Goal: Information Seeking & Learning: Learn about a topic

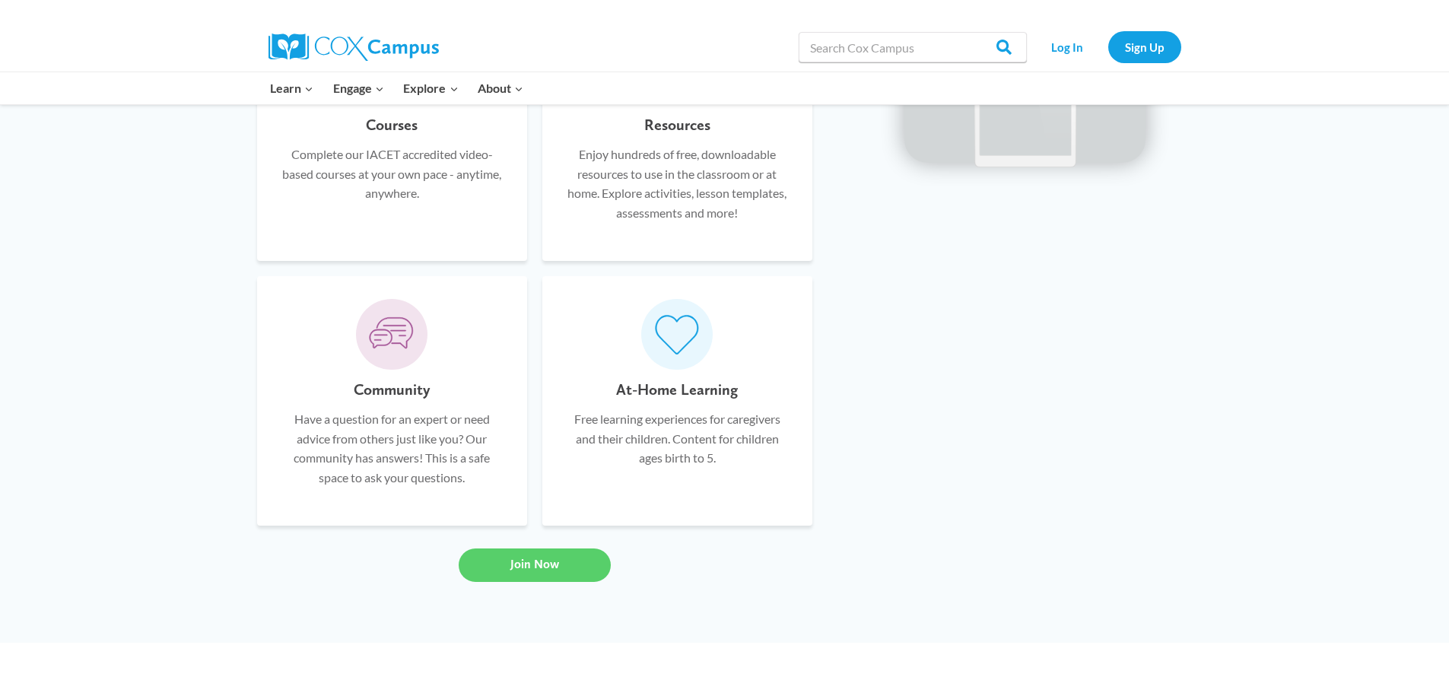
scroll to position [959, 0]
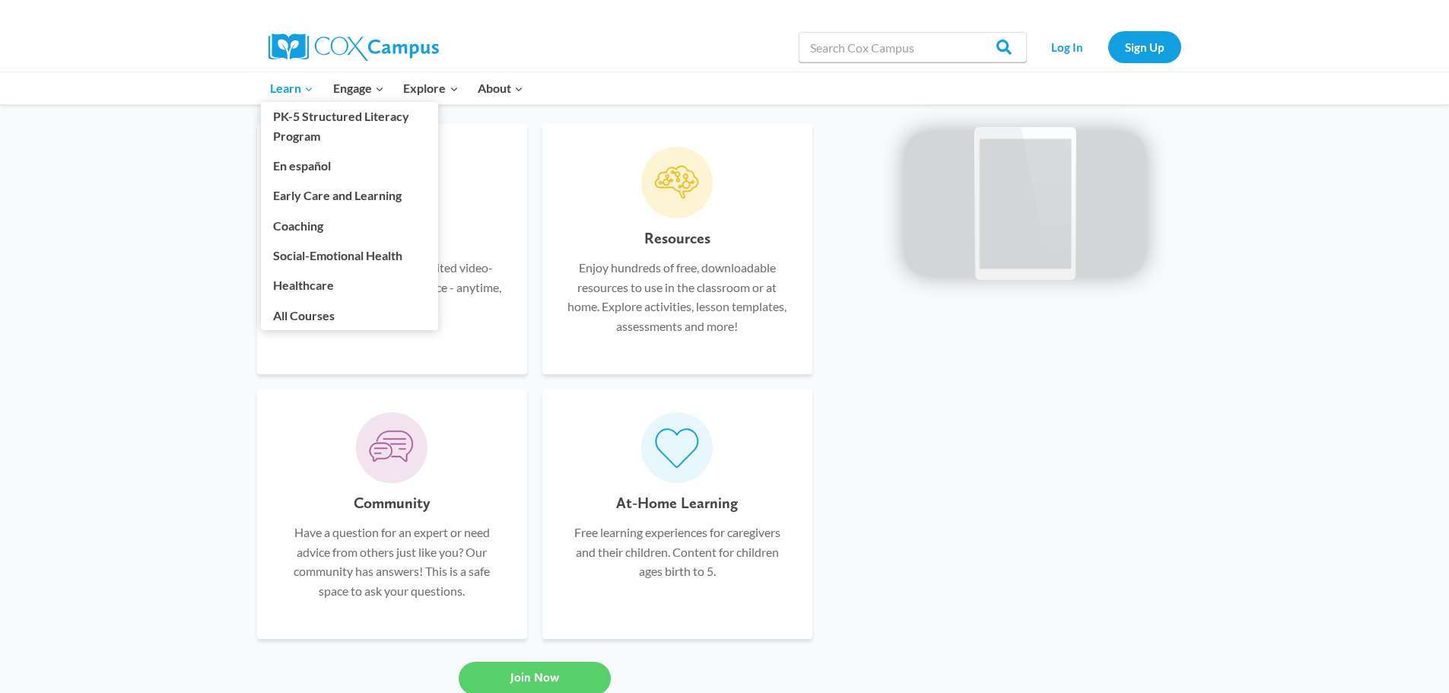
click at [285, 95] on span "Learn Expand" at bounding box center [291, 88] width 43 height 20
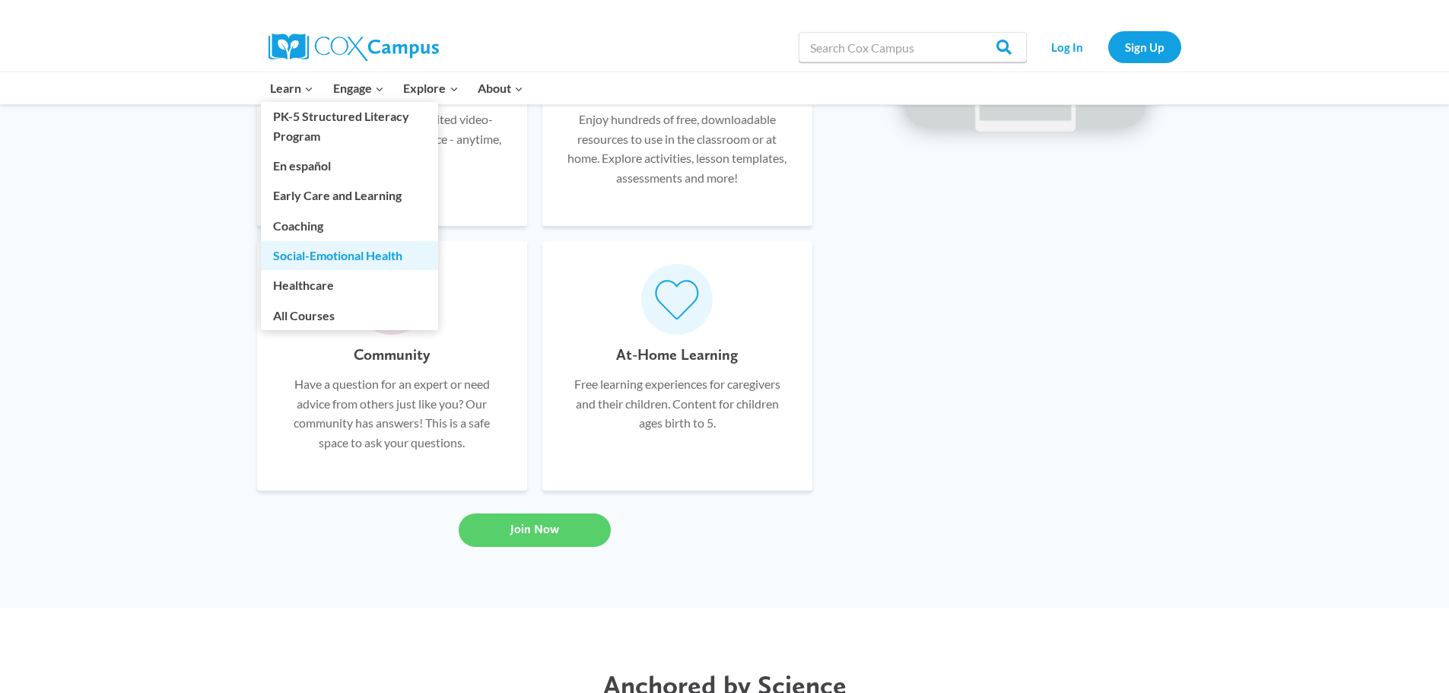
scroll to position [1111, 0]
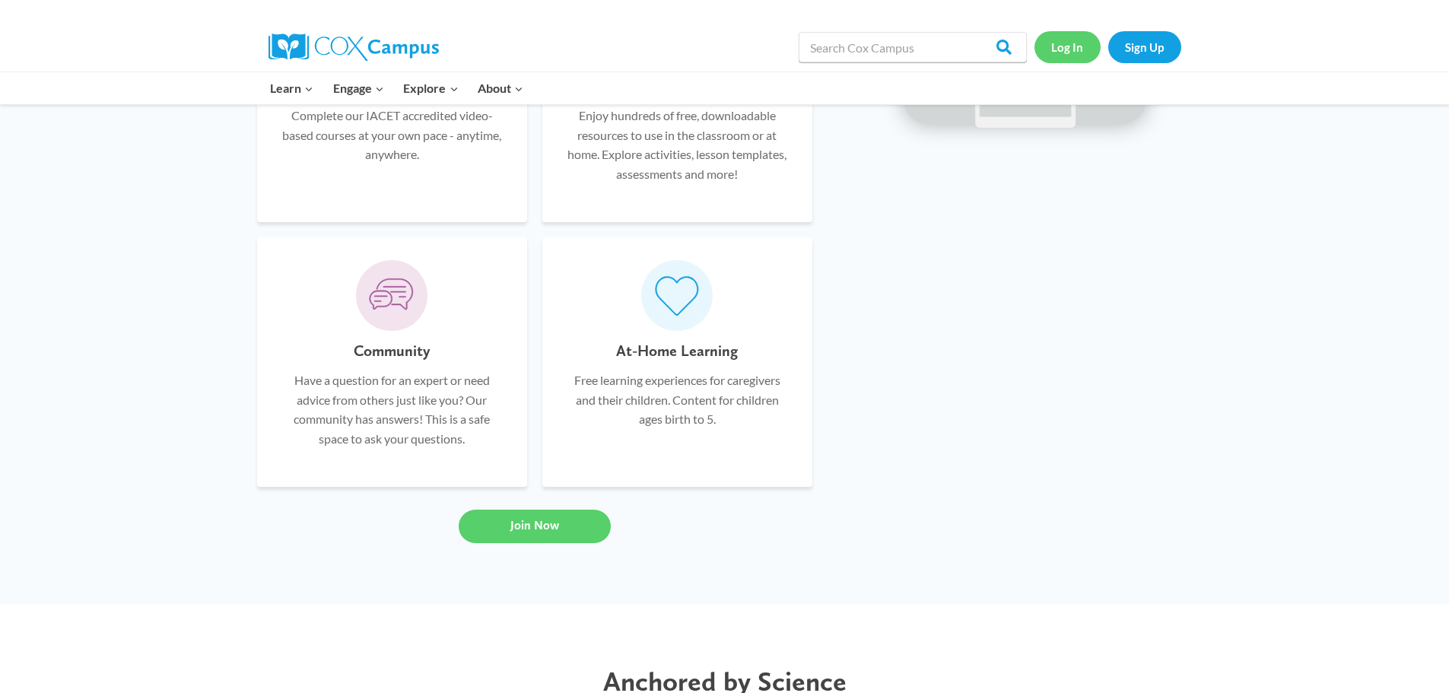
click at [1068, 46] on link "Log In" at bounding box center [1068, 46] width 66 height 31
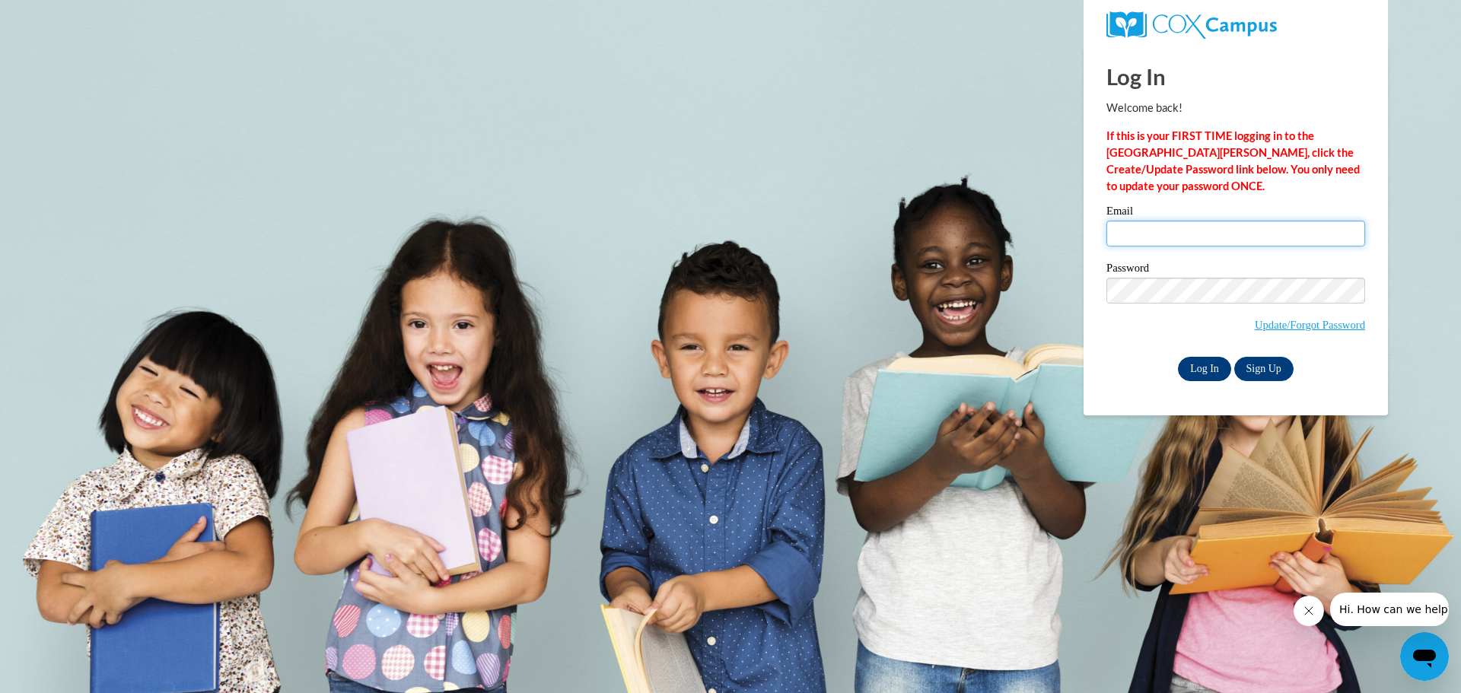
type input "as514ma@gmail.com"
click at [1198, 373] on input "Log In" at bounding box center [1204, 369] width 53 height 24
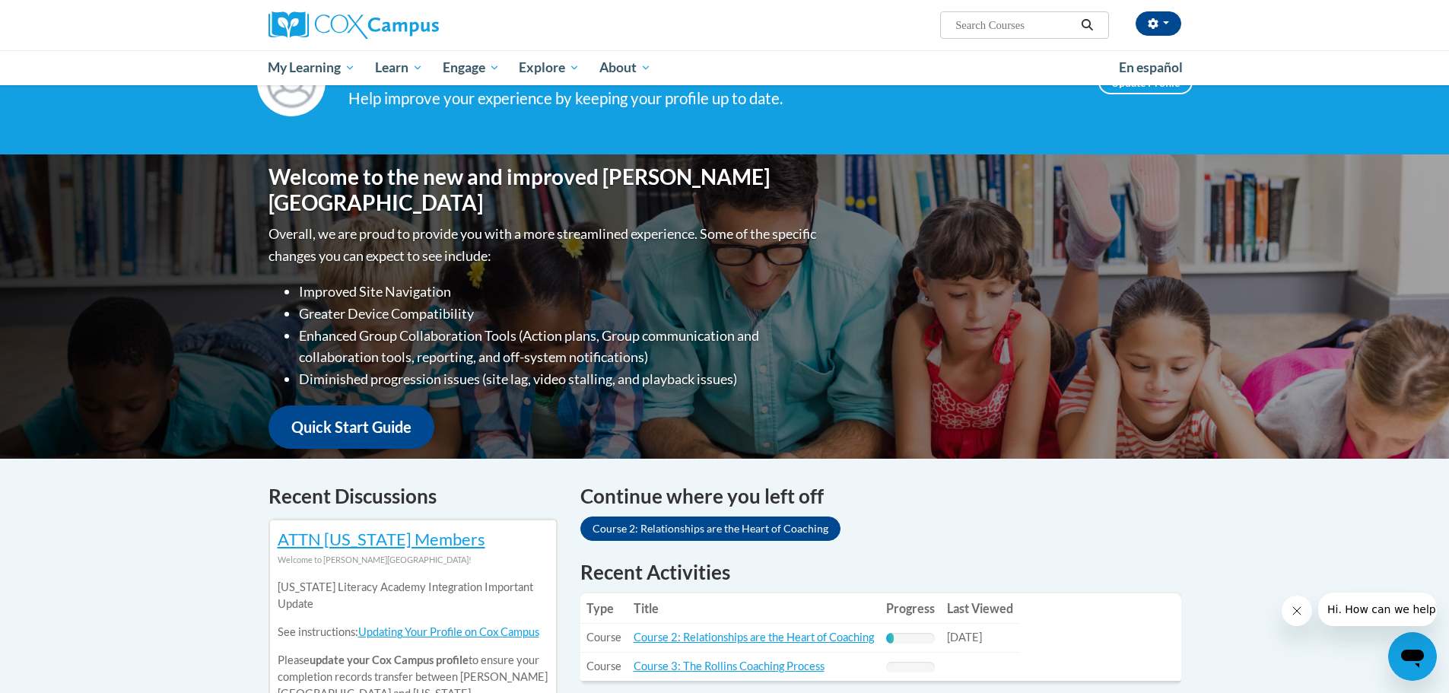
scroll to position [304, 0]
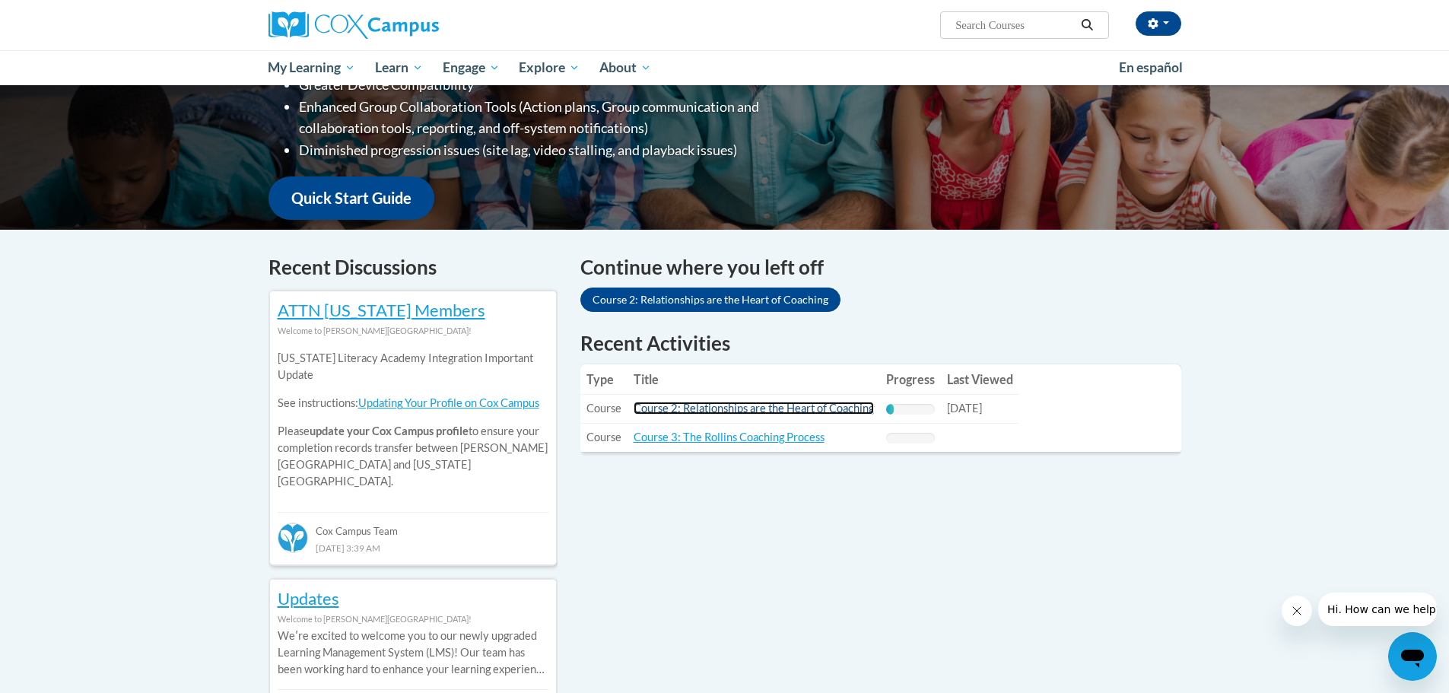
click at [738, 407] on link "Course 2: Relationships are the Heart of Coaching" at bounding box center [754, 408] width 240 height 13
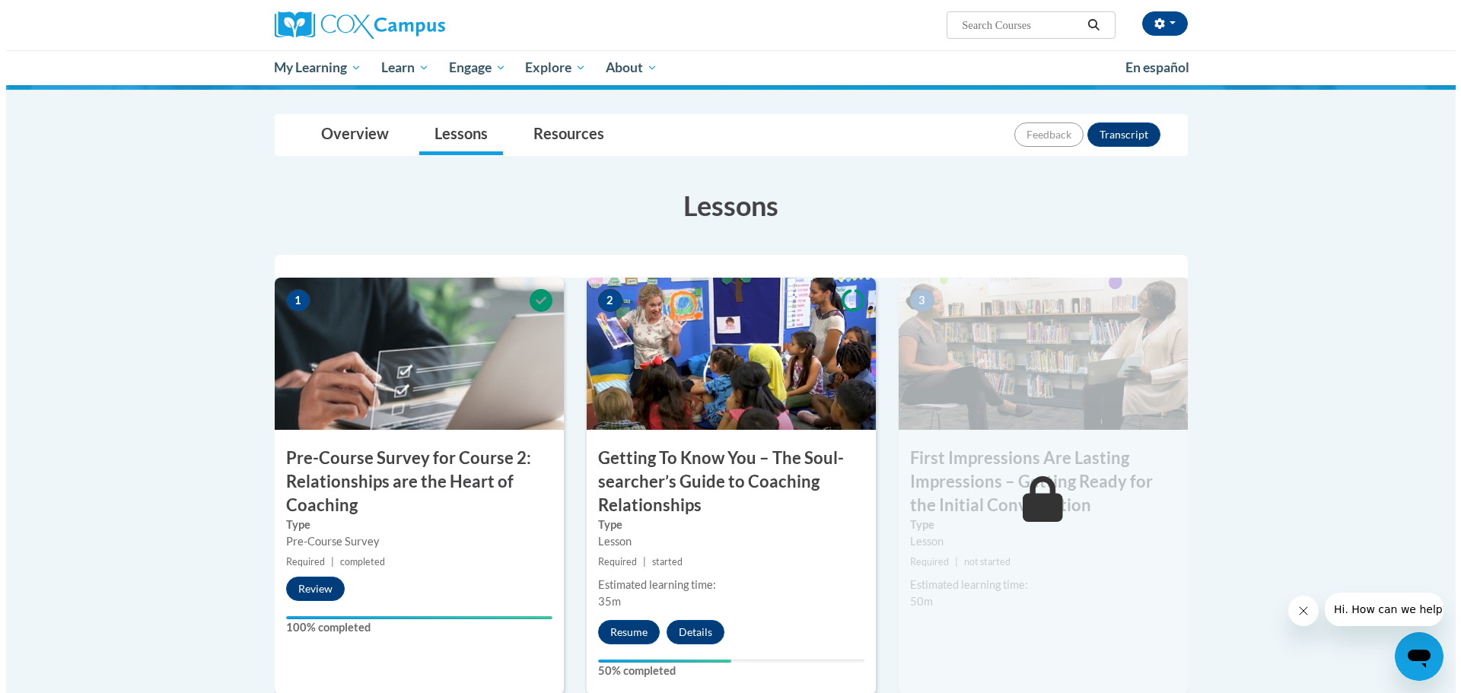
scroll to position [380, 0]
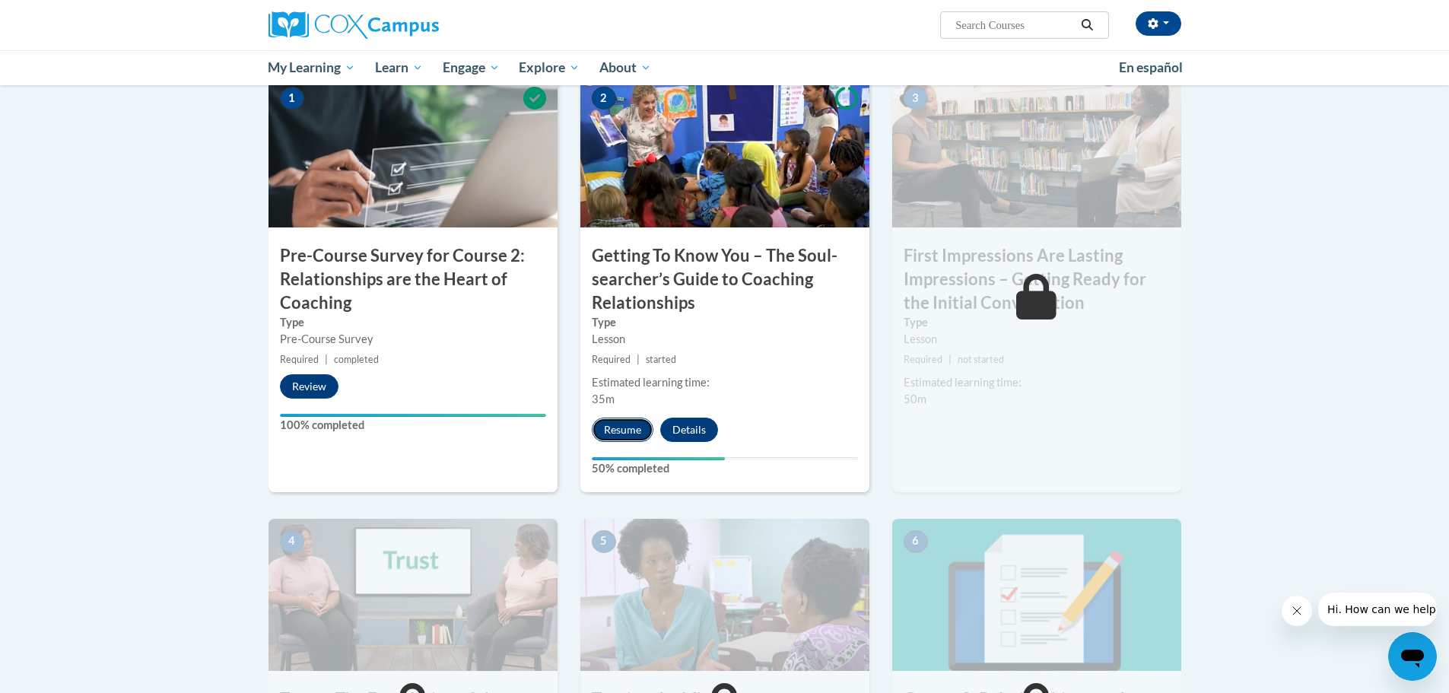
click at [623, 435] on button "Resume" at bounding box center [623, 430] width 62 height 24
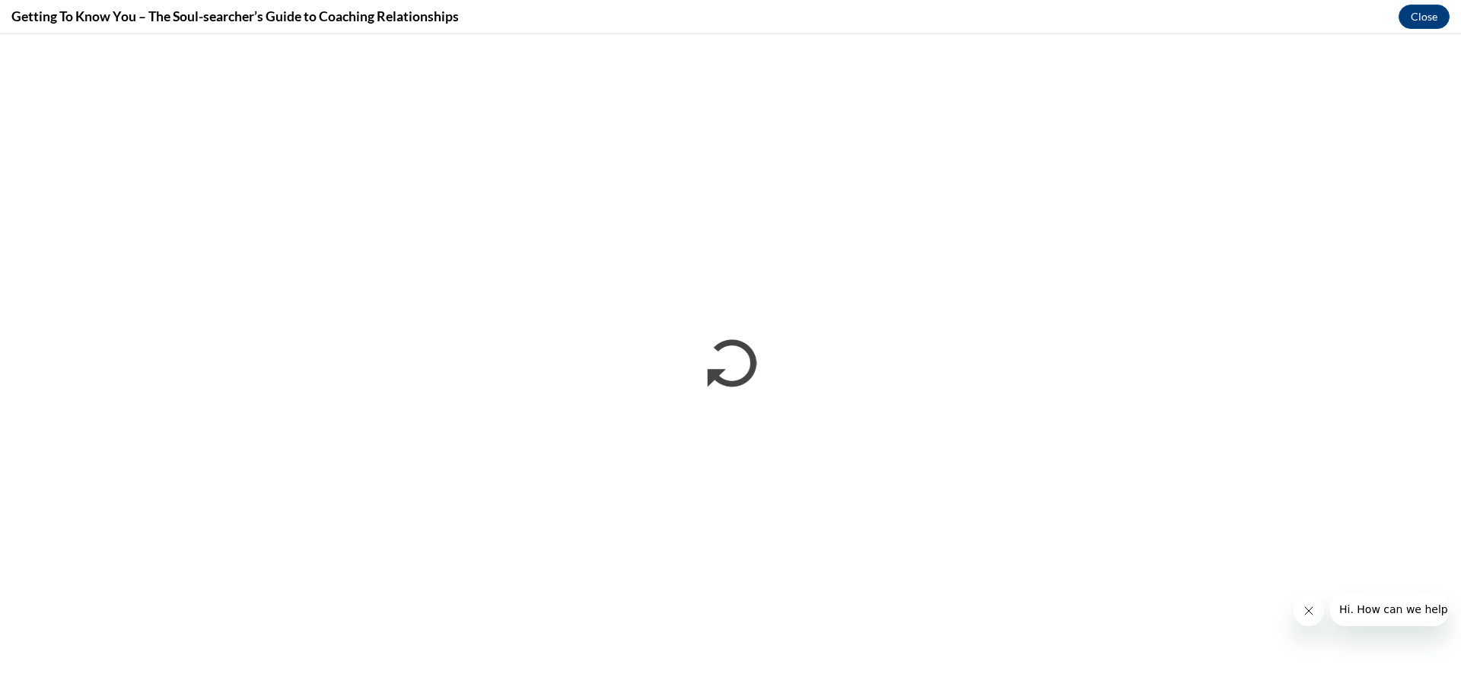
scroll to position [0, 0]
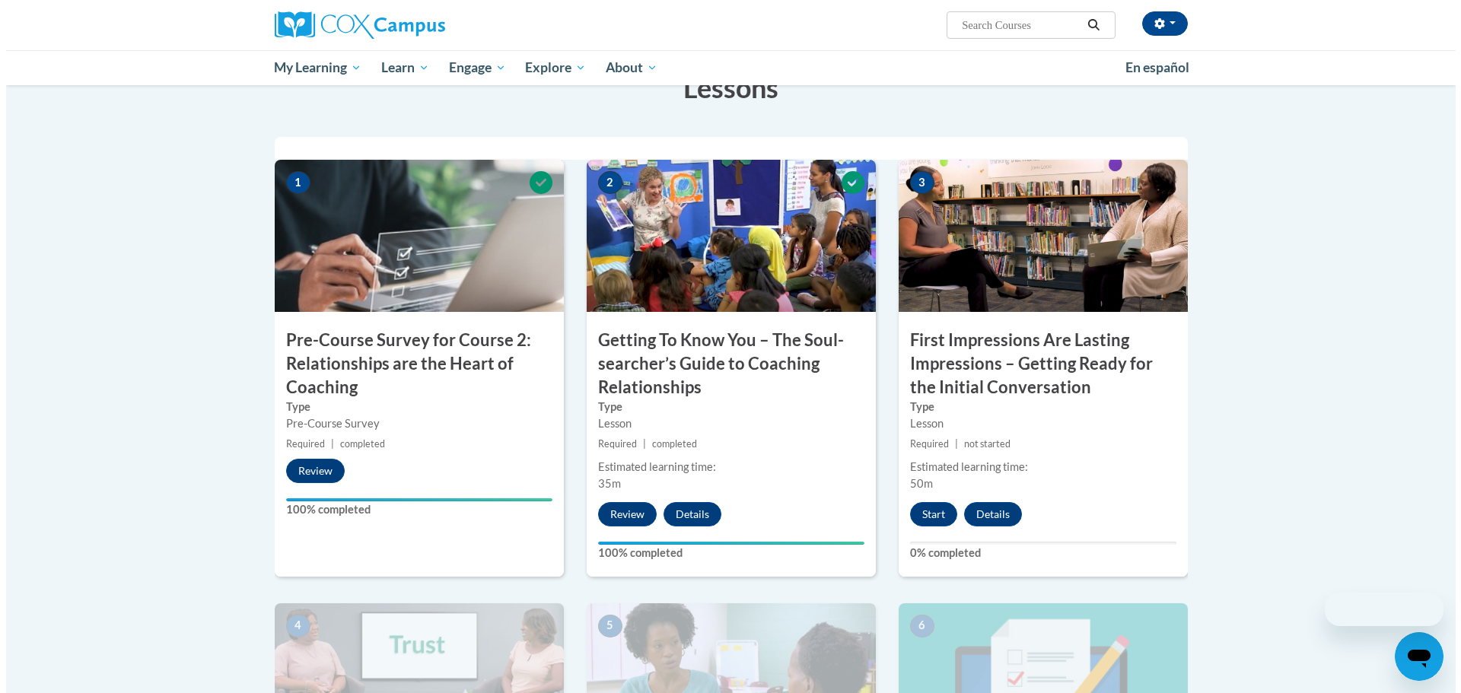
scroll to position [457, 0]
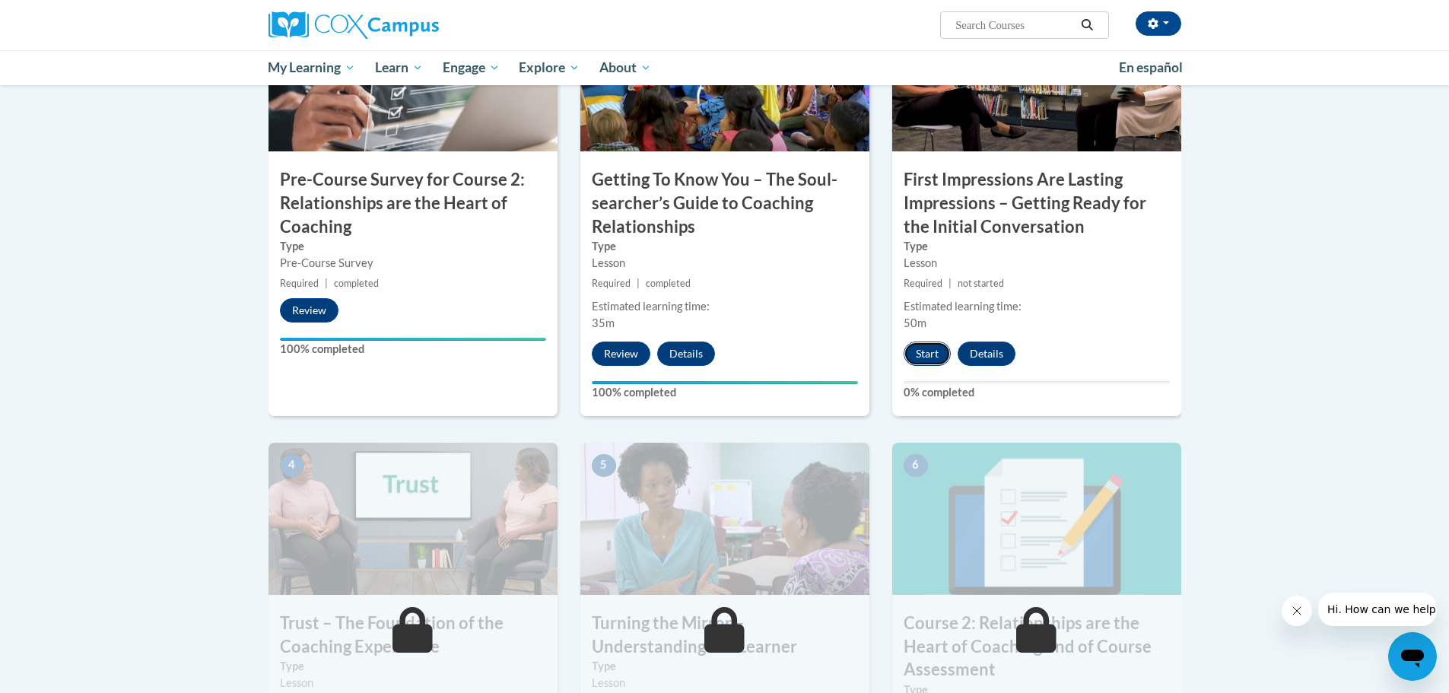
click at [924, 350] on button "Start" at bounding box center [927, 354] width 47 height 24
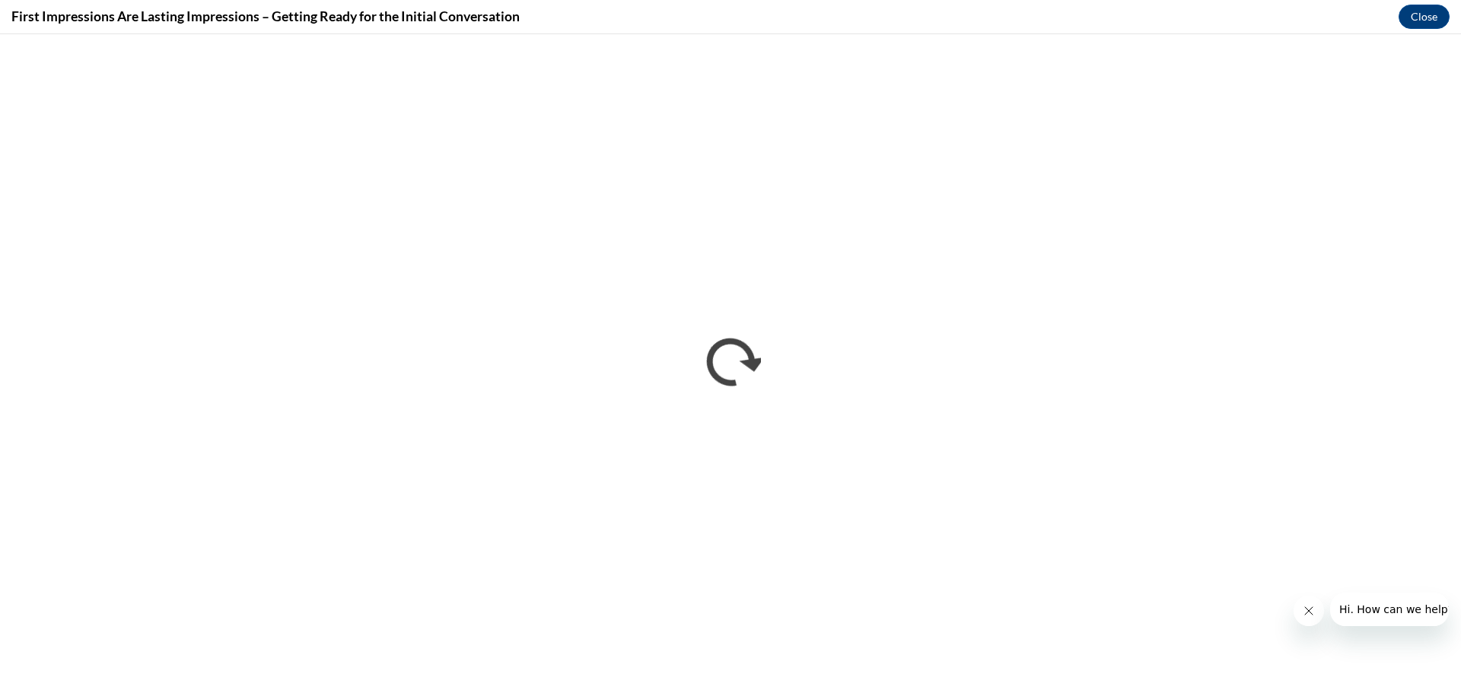
scroll to position [0, 0]
